Goal: Task Accomplishment & Management: Manage account settings

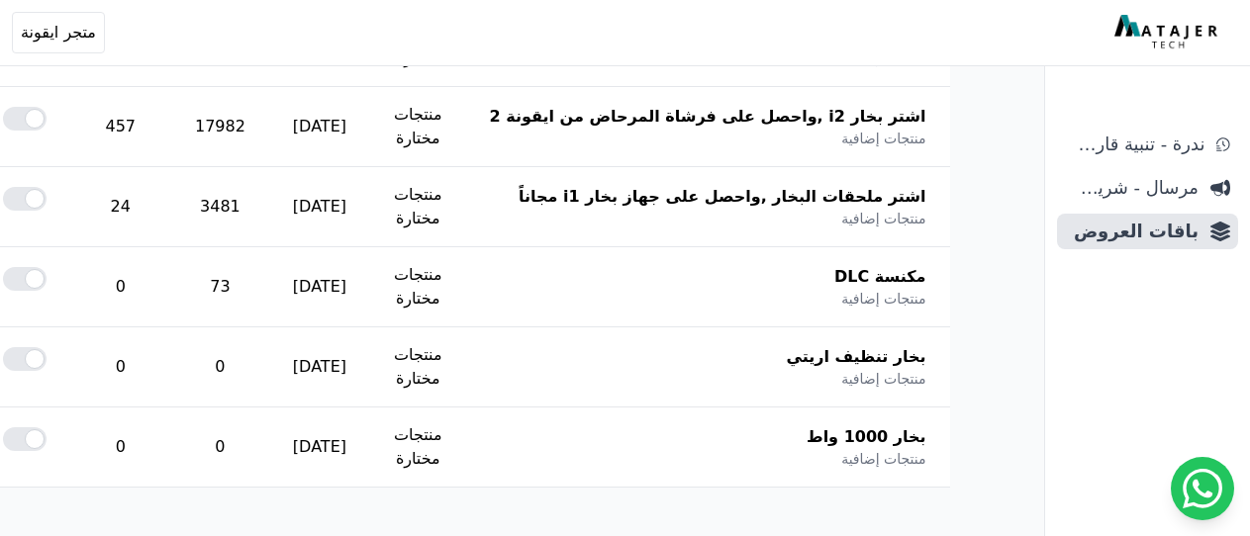
scroll to position [685, 0]
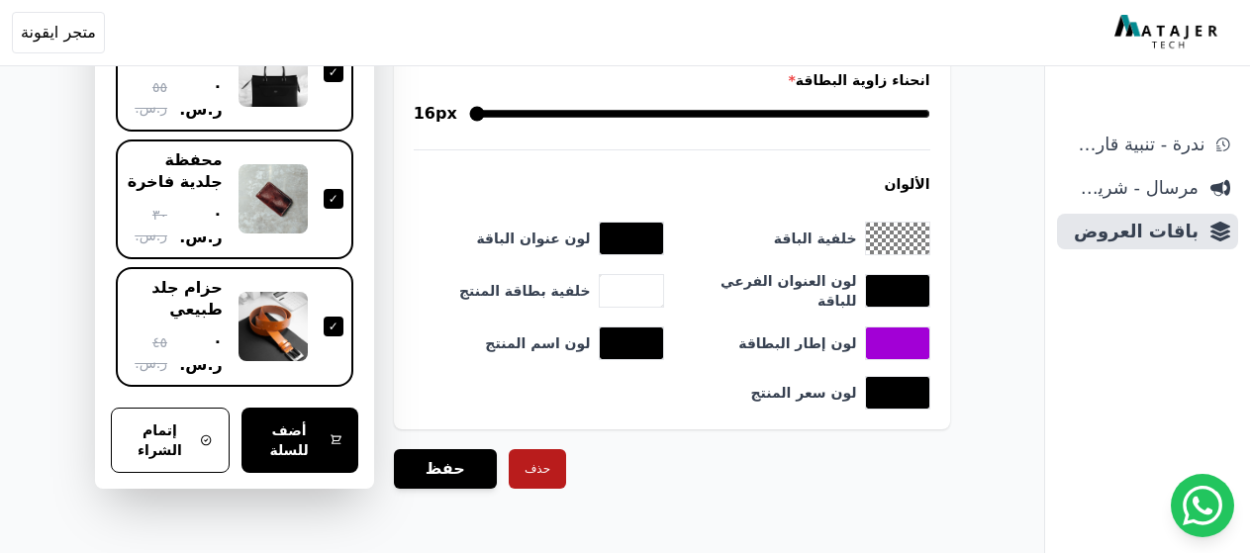
scroll to position [2045, 0]
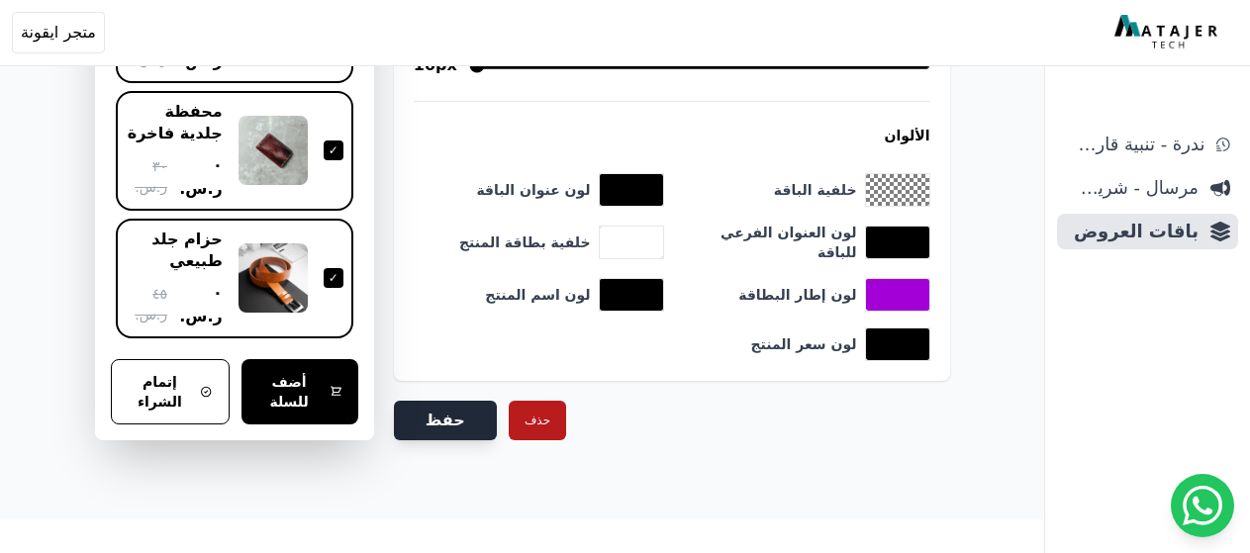
click at [476, 416] on button "حفظ" at bounding box center [445, 421] width 103 height 40
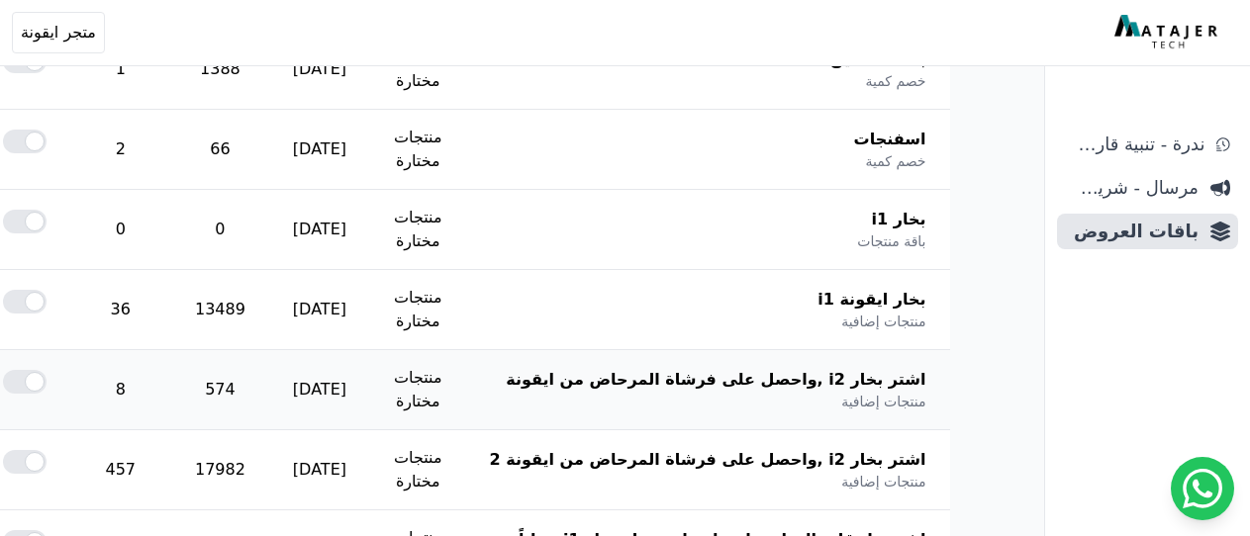
scroll to position [792, 0]
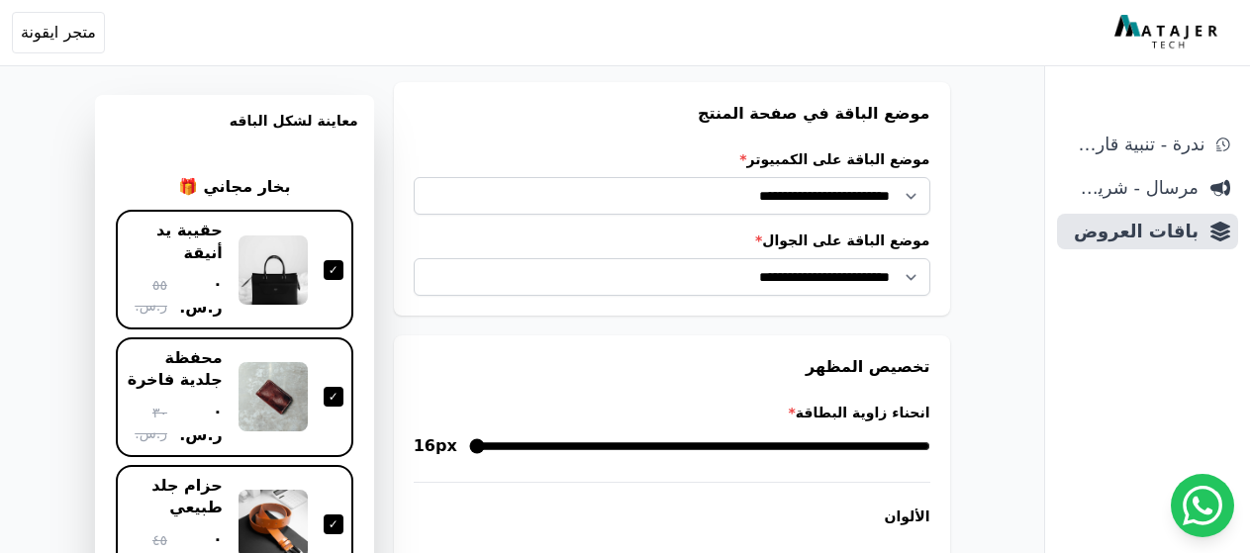
scroll to position [1979, 0]
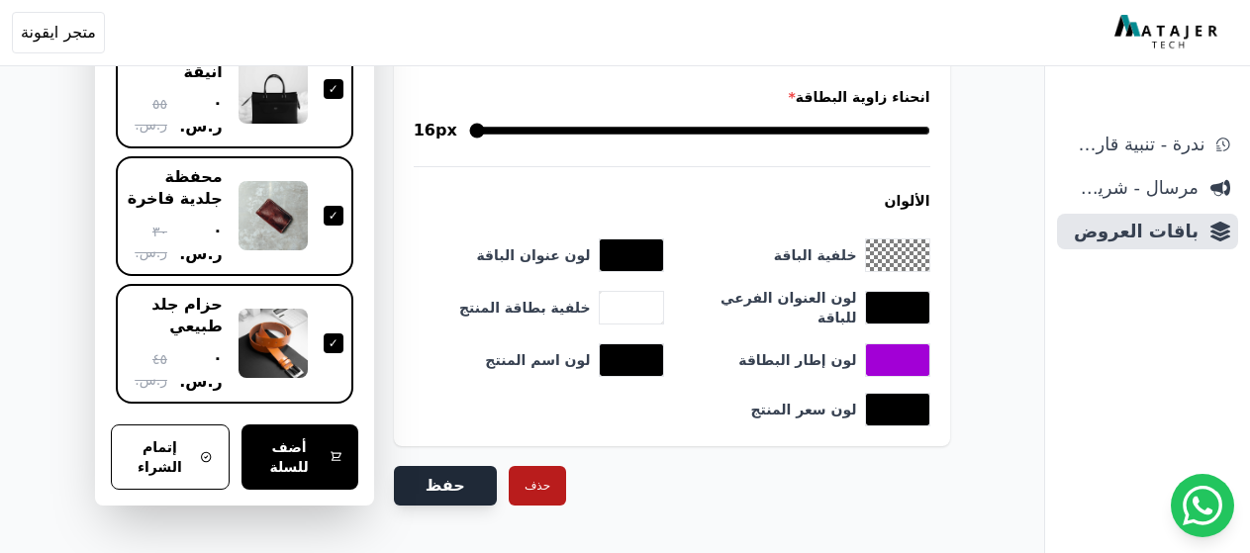
click at [466, 470] on button "حفظ" at bounding box center [445, 486] width 103 height 40
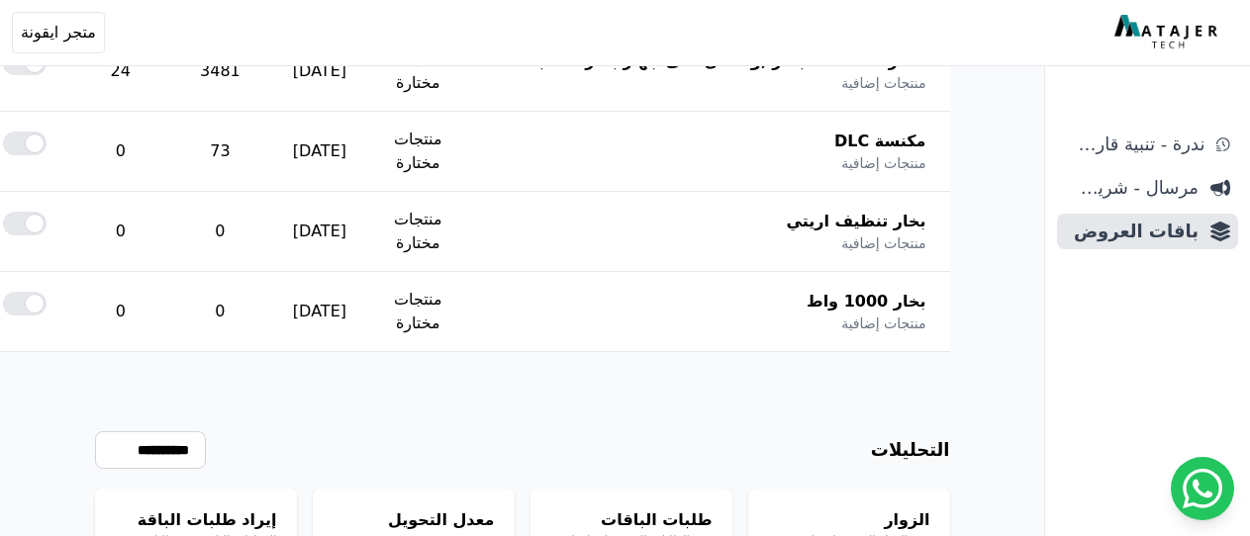
scroll to position [990, 0]
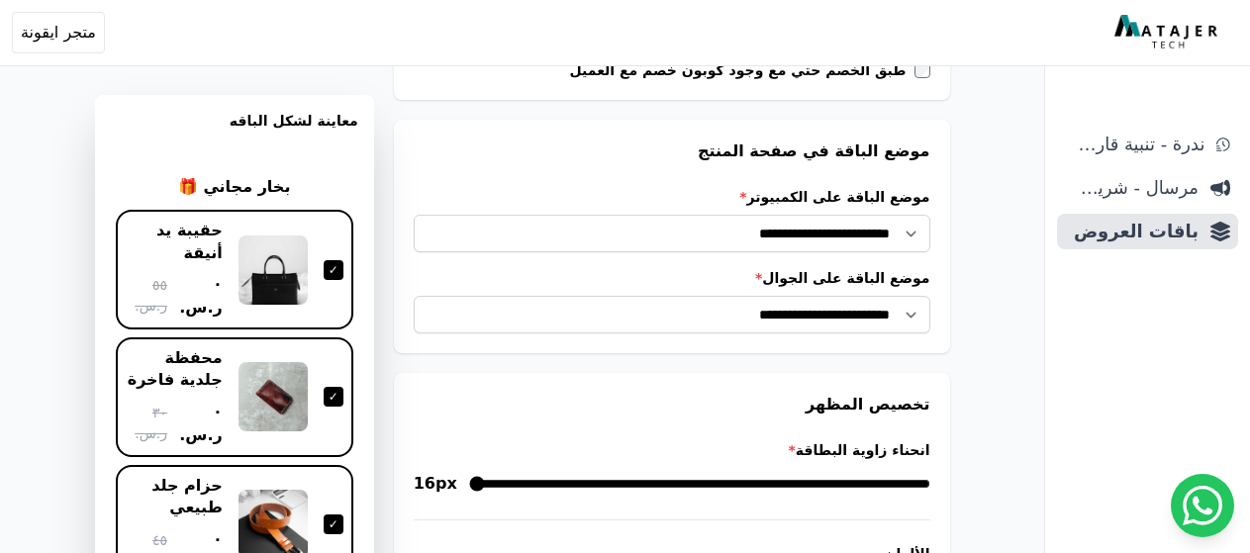
scroll to position [1682, 0]
